Goal: Transaction & Acquisition: Download file/media

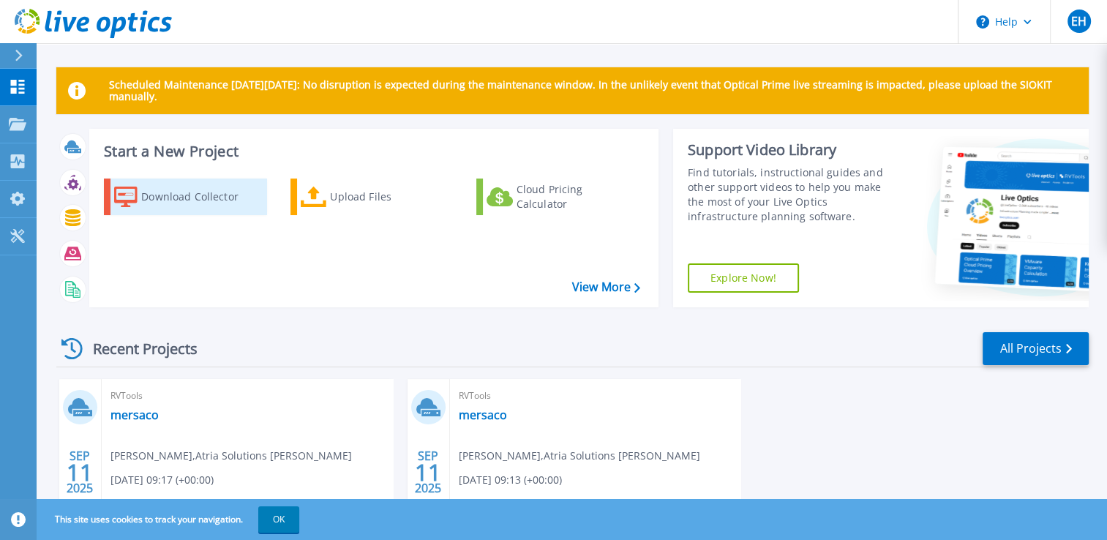
click at [164, 196] on div "Download Collector" at bounding box center [199, 196] width 117 height 29
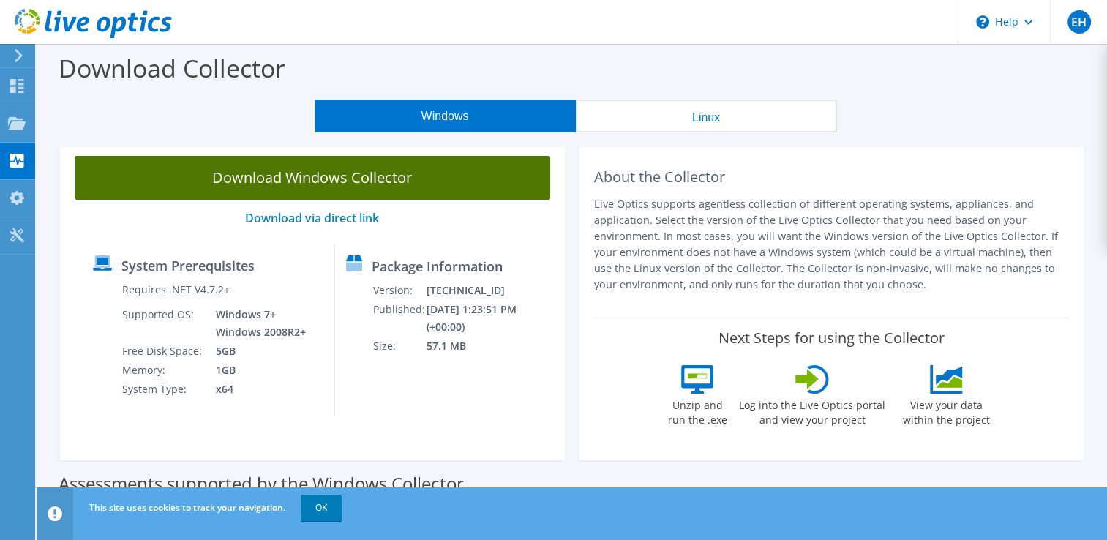
click at [291, 177] on link "Download Windows Collector" at bounding box center [313, 178] width 476 height 44
